Goal: Find specific page/section: Find specific page/section

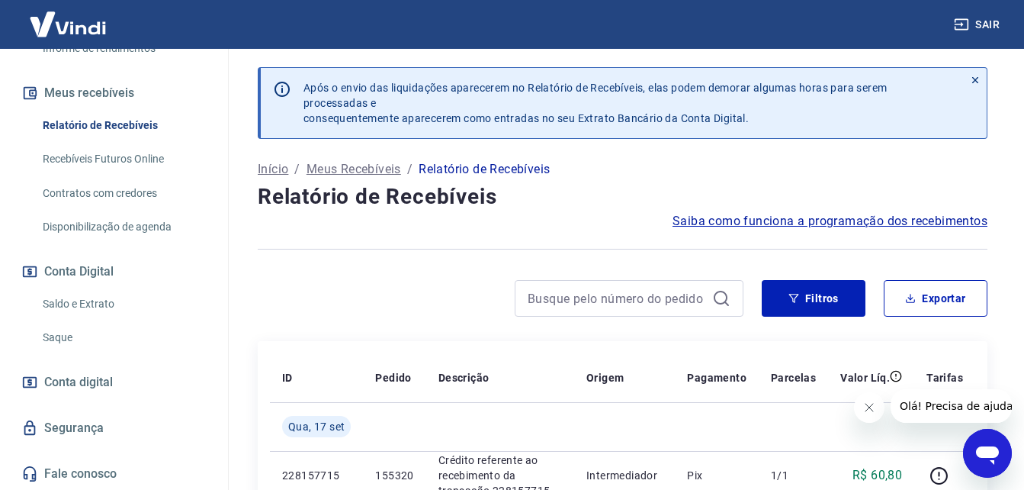
scroll to position [307, 0]
click at [79, 306] on link "Saldo e Extrato" at bounding box center [123, 303] width 173 height 31
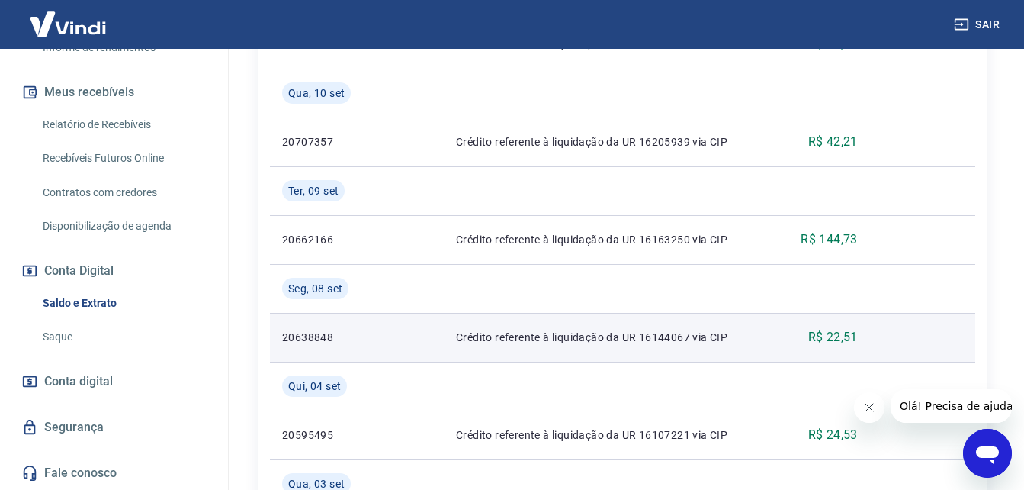
scroll to position [1068, 0]
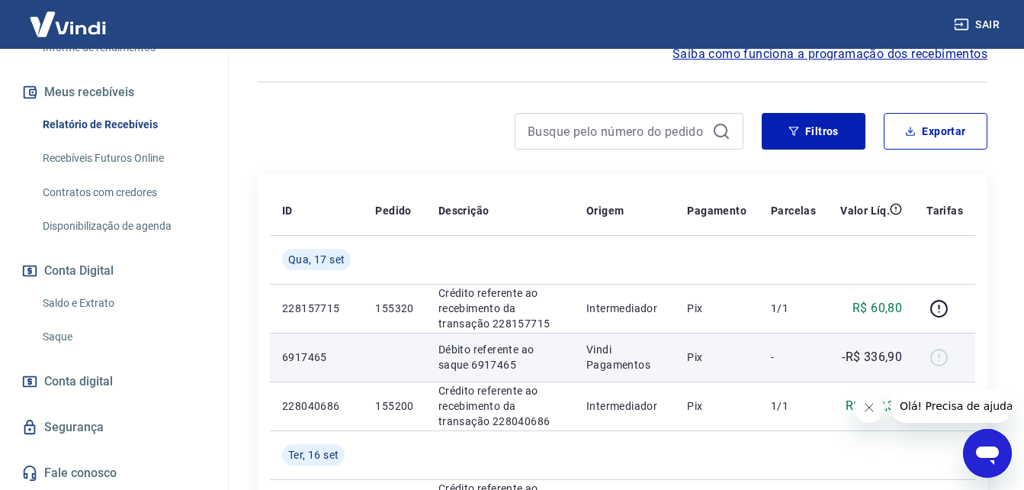
scroll to position [76, 0]
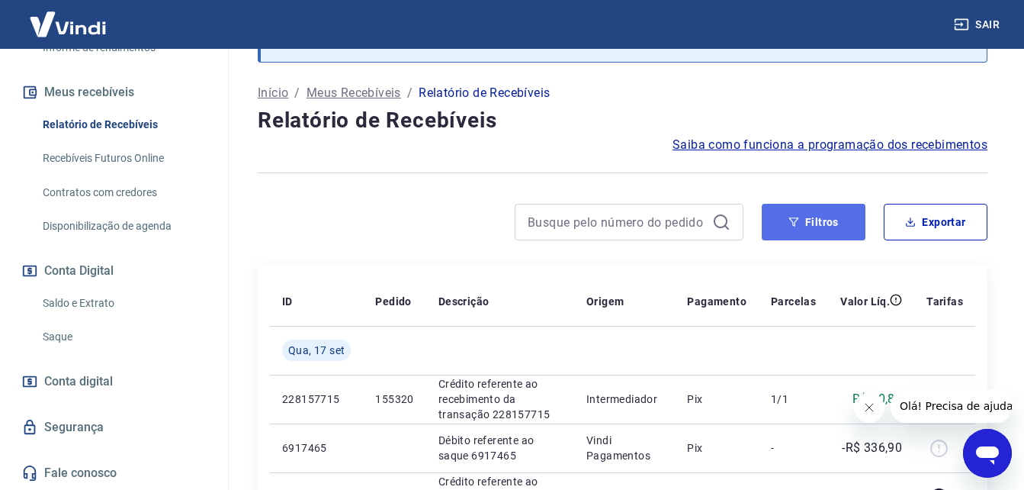
drag, startPoint x: 827, startPoint y: 215, endPoint x: 859, endPoint y: 233, distance: 36.9
click at [827, 215] on button "Filtros" at bounding box center [814, 222] width 104 height 37
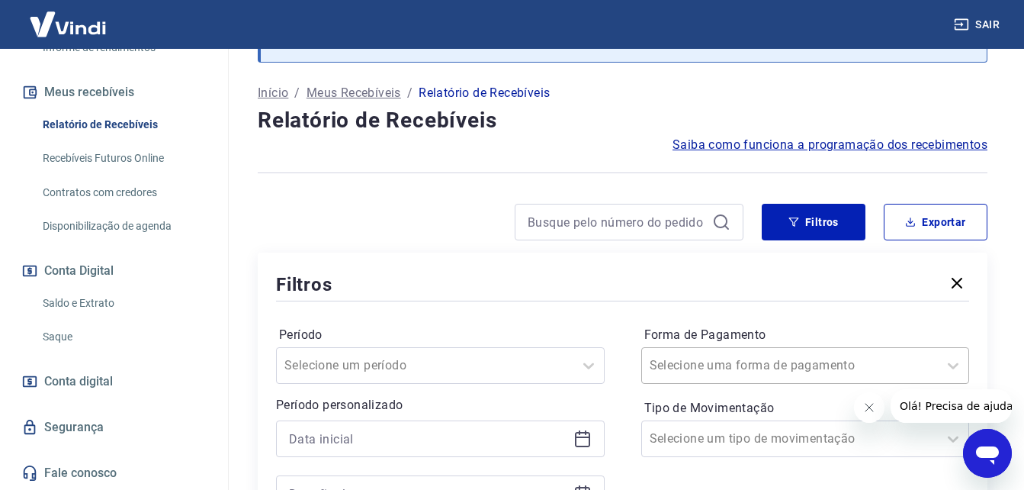
scroll to position [159, 0]
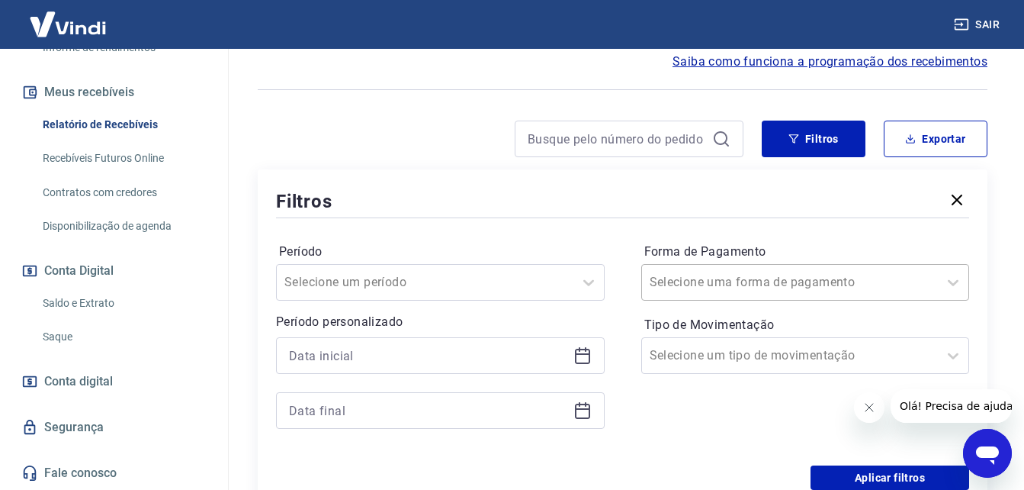
click at [888, 300] on div "Selecione uma forma de pagamento" at bounding box center [805, 282] width 329 height 37
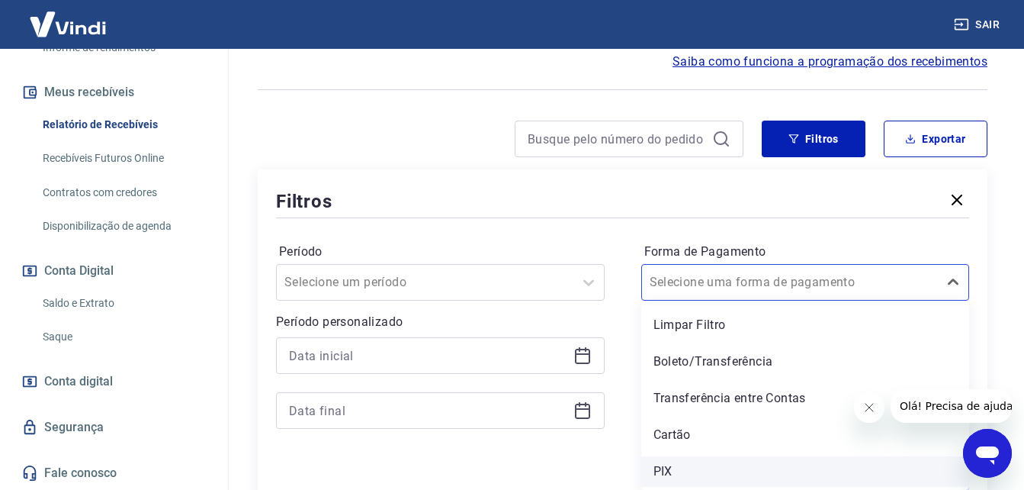
click at [734, 464] on div "PIX" at bounding box center [805, 471] width 329 height 31
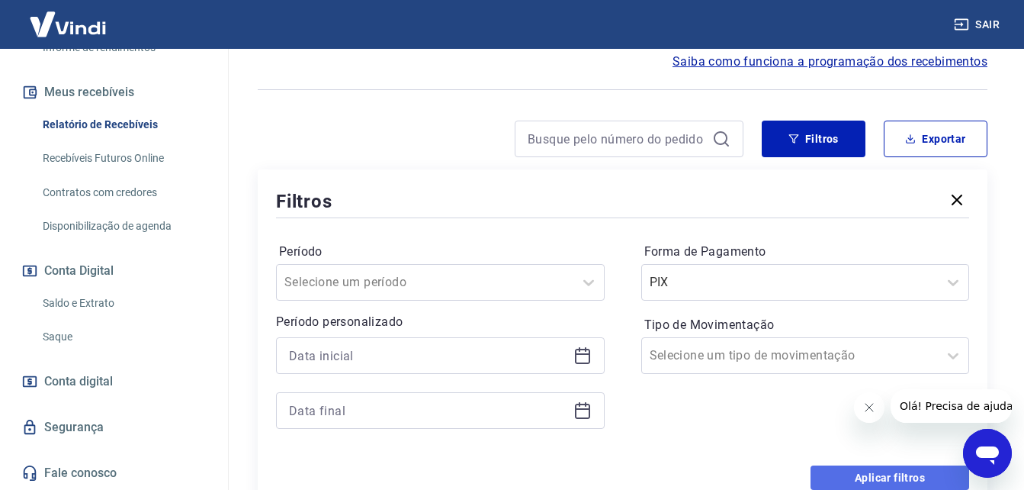
click at [858, 477] on button "Aplicar filtros" at bounding box center [890, 477] width 159 height 24
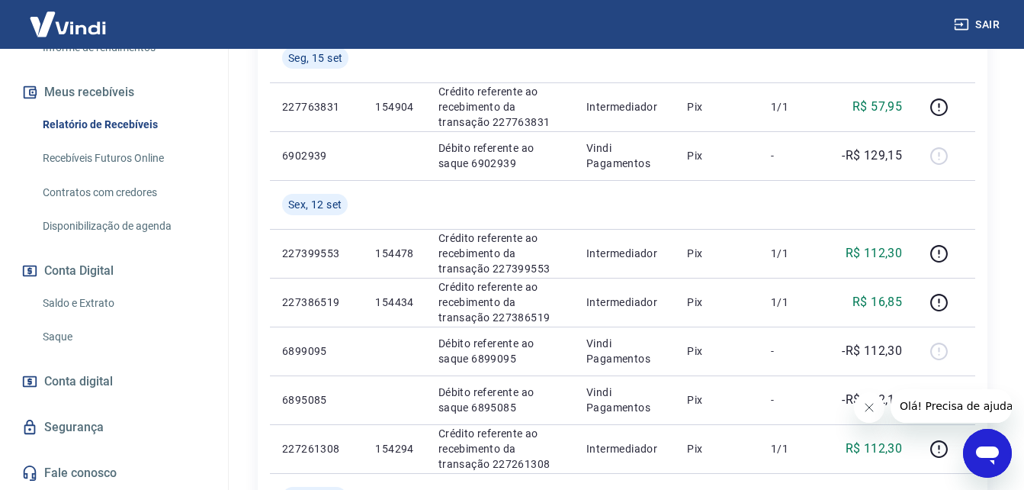
scroll to position [846, 0]
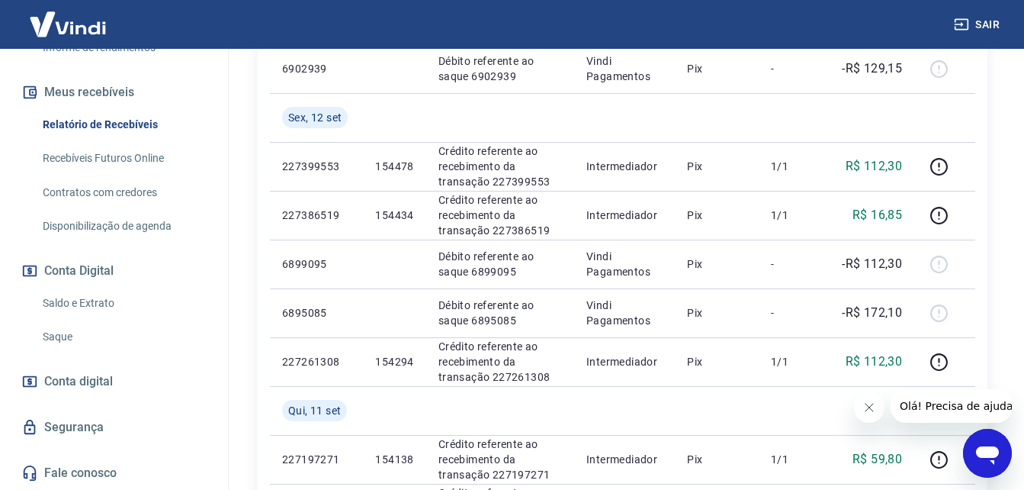
click at [79, 331] on link "Saque" at bounding box center [123, 336] width 173 height 31
